Goal: Task Accomplishment & Management: Manage account settings

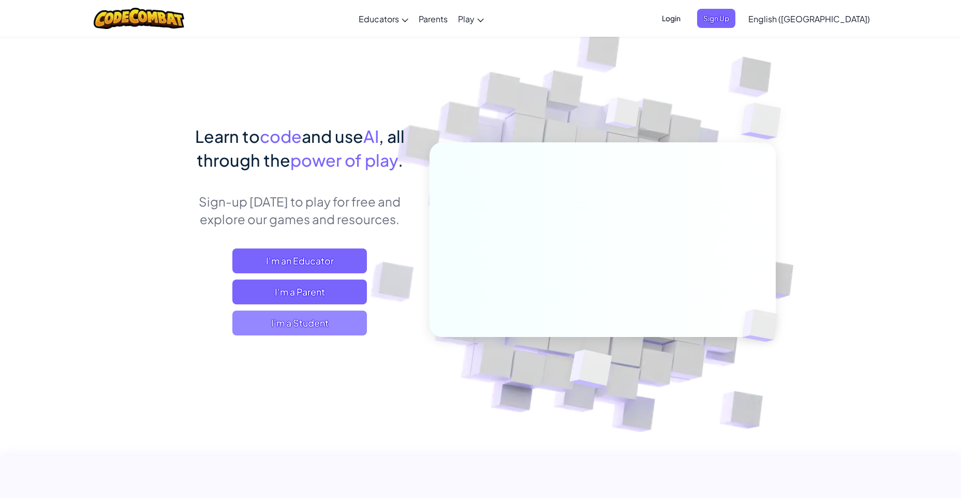
click at [330, 331] on span "I'm a Student" at bounding box center [299, 323] width 135 height 25
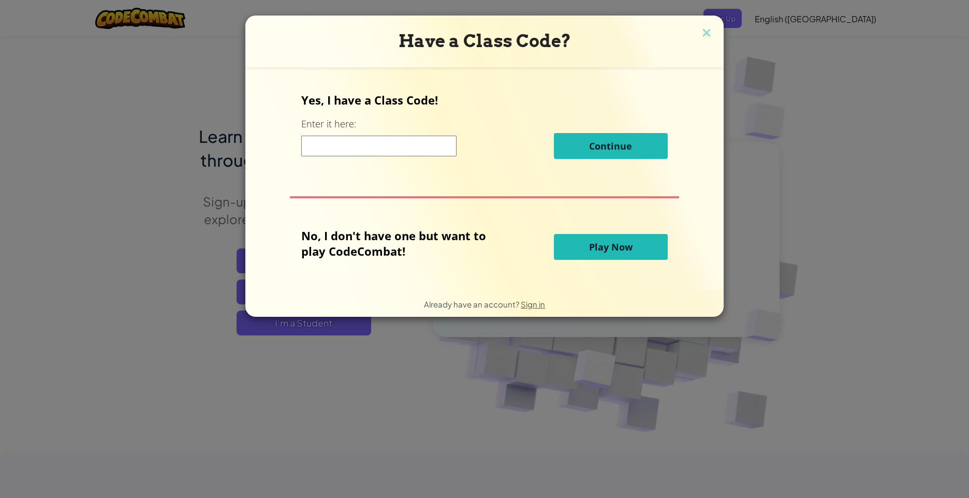
click at [545, 390] on div "Have a Class Code? Yes, I have a Class Code! Enter it here: Continue No, I don'…" at bounding box center [484, 249] width 969 height 498
click at [700, 34] on img at bounding box center [706, 34] width 13 height 16
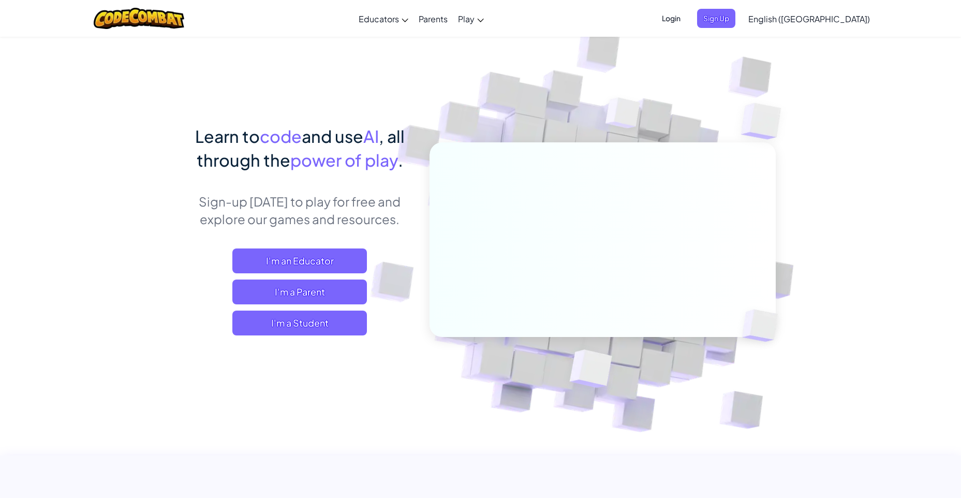
click at [687, 23] on span "Login" at bounding box center [671, 18] width 31 height 19
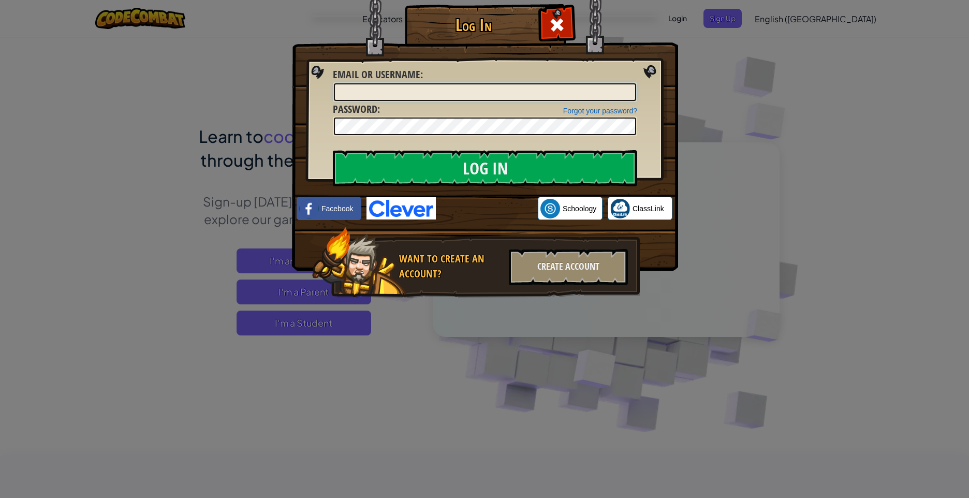
type input "JiyuP"
click at [479, 174] on input "Log In" at bounding box center [485, 168] width 304 height 36
